Goal: Task Accomplishment & Management: Use online tool/utility

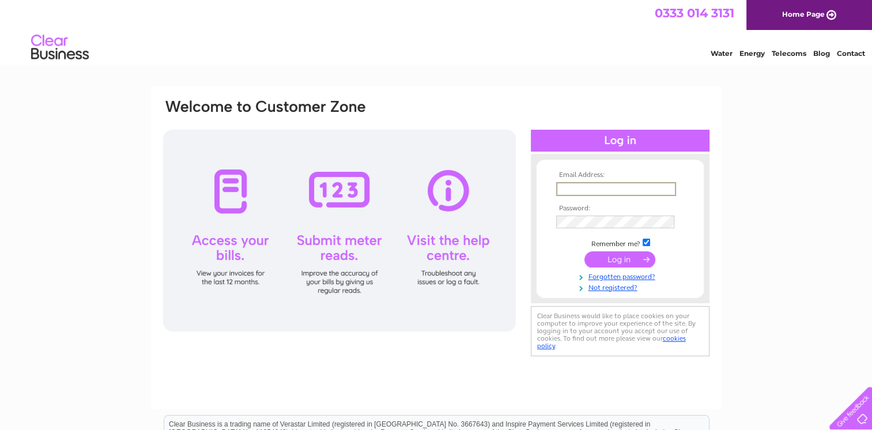
click at [579, 188] on input "text" at bounding box center [616, 189] width 120 height 14
click at [664, 193] on input "lauratay200@hotmail.com" at bounding box center [616, 189] width 120 height 14
click at [667, 187] on input "lauratay200@hotmail.com" at bounding box center [616, 189] width 120 height 14
click at [661, 187] on input "lauratay200@hotmail.com" at bounding box center [616, 189] width 120 height 14
type input "l"
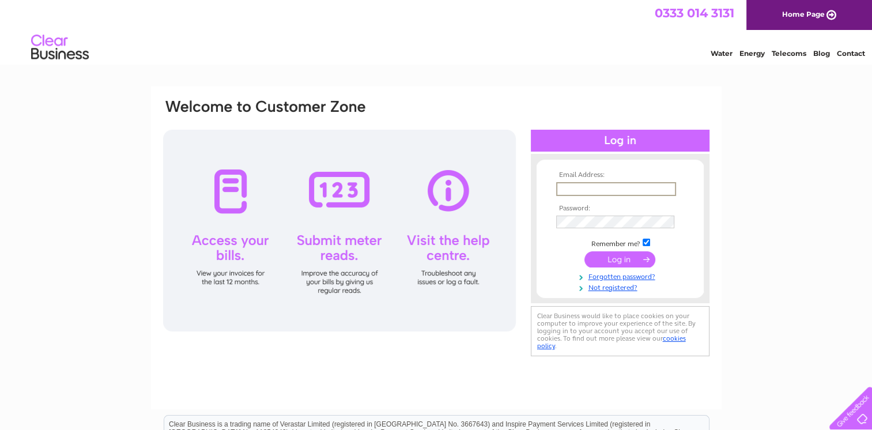
click at [661, 188] on input "text" at bounding box center [616, 189] width 120 height 14
click at [660, 188] on input "text" at bounding box center [616, 189] width 120 height 14
click at [581, 193] on input "text" at bounding box center [616, 189] width 120 height 14
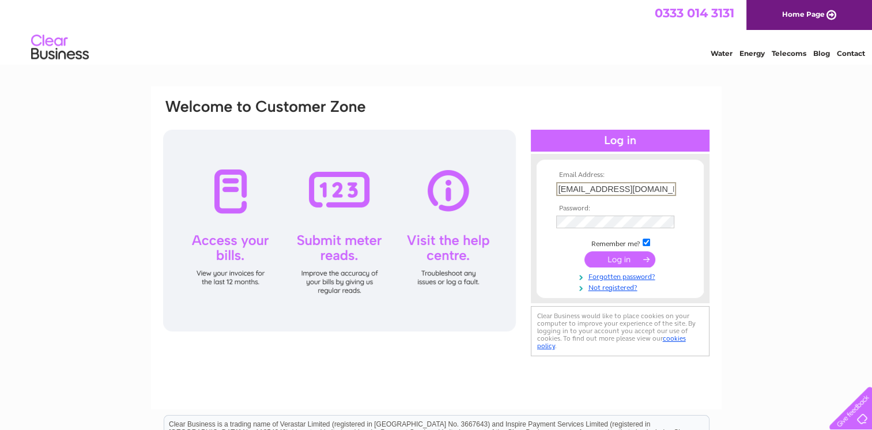
type input "lesleyt40@hotmail.com"
click at [602, 251] on input "submit" at bounding box center [620, 258] width 71 height 16
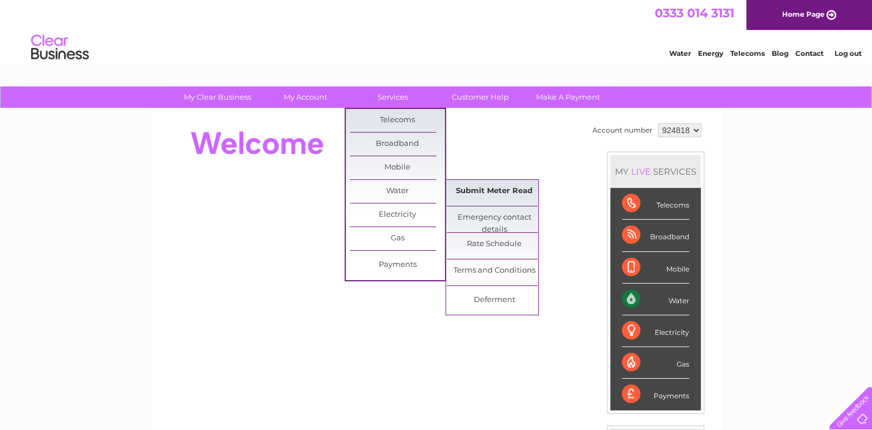
click at [460, 182] on link "Submit Meter Read" at bounding box center [494, 191] width 95 height 23
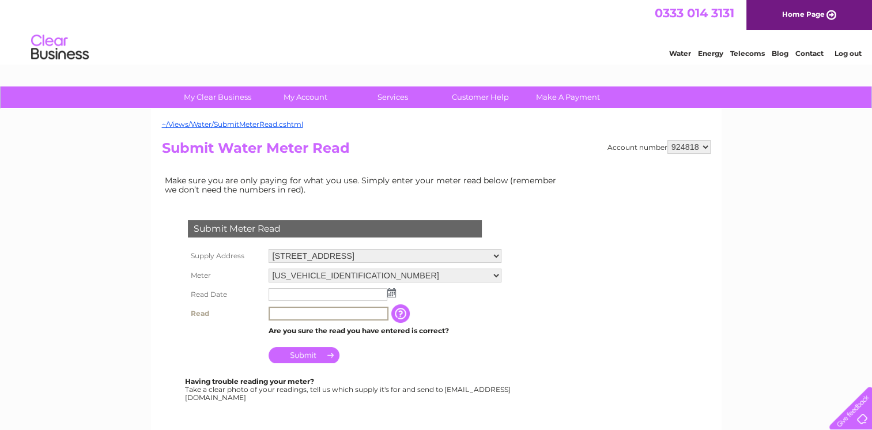
click at [350, 311] on input "text" at bounding box center [329, 314] width 120 height 14
type input "79"
click at [391, 293] on img at bounding box center [391, 292] width 9 height 9
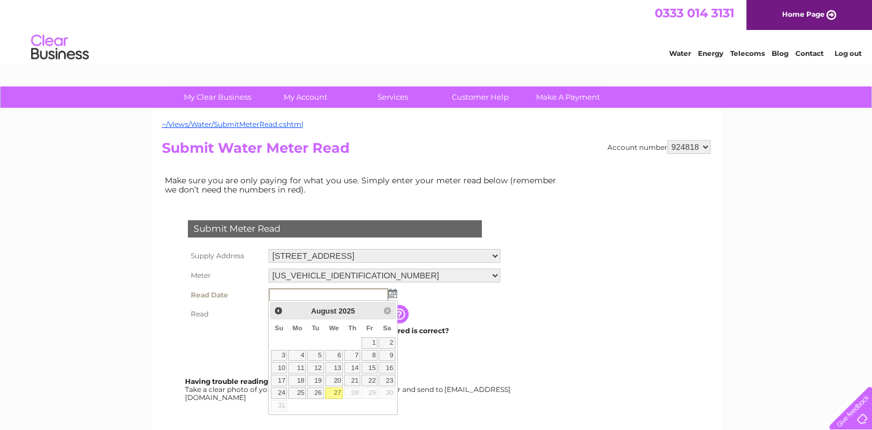
click at [337, 389] on link "27" at bounding box center [334, 393] width 18 height 12
type input "2025/08/27"
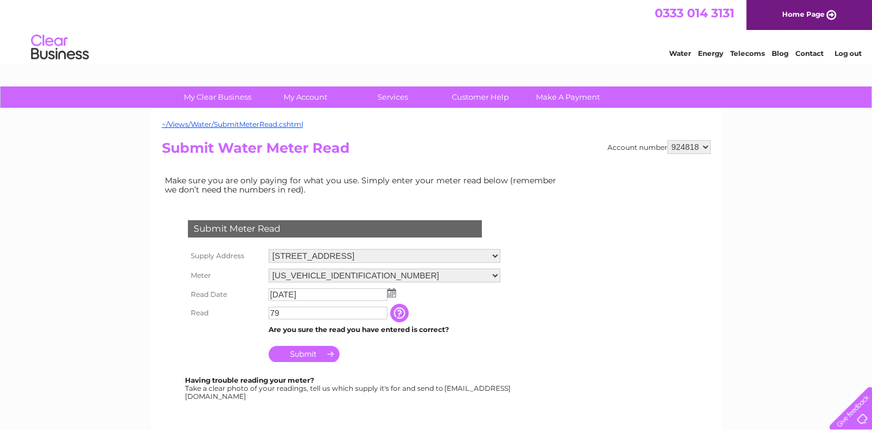
click at [312, 348] on input "Submit" at bounding box center [304, 354] width 71 height 16
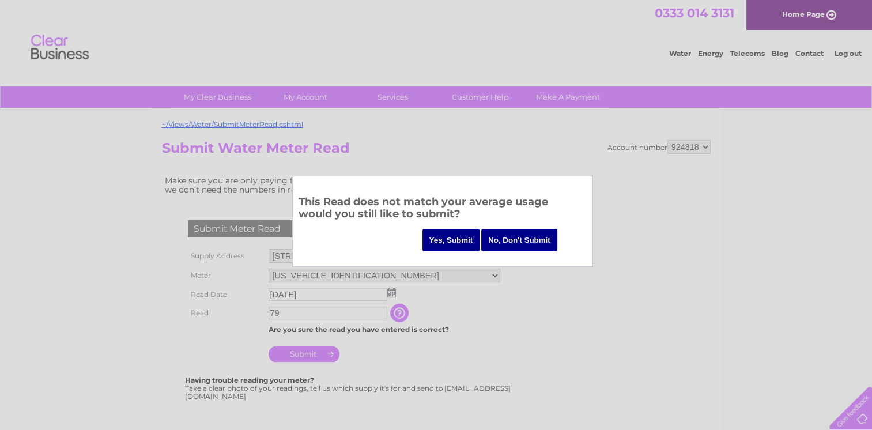
click at [446, 240] on input "Yes, Submit" at bounding box center [452, 240] width 58 height 22
